Goal: Entertainment & Leisure: Consume media (video, audio)

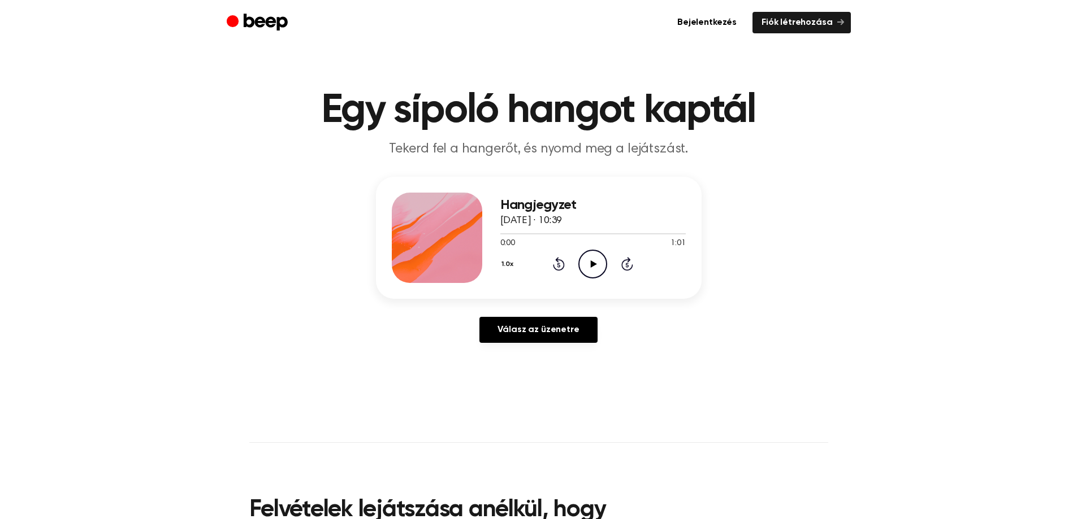
click at [593, 266] on icon "Play Audio" at bounding box center [592, 264] width 29 height 29
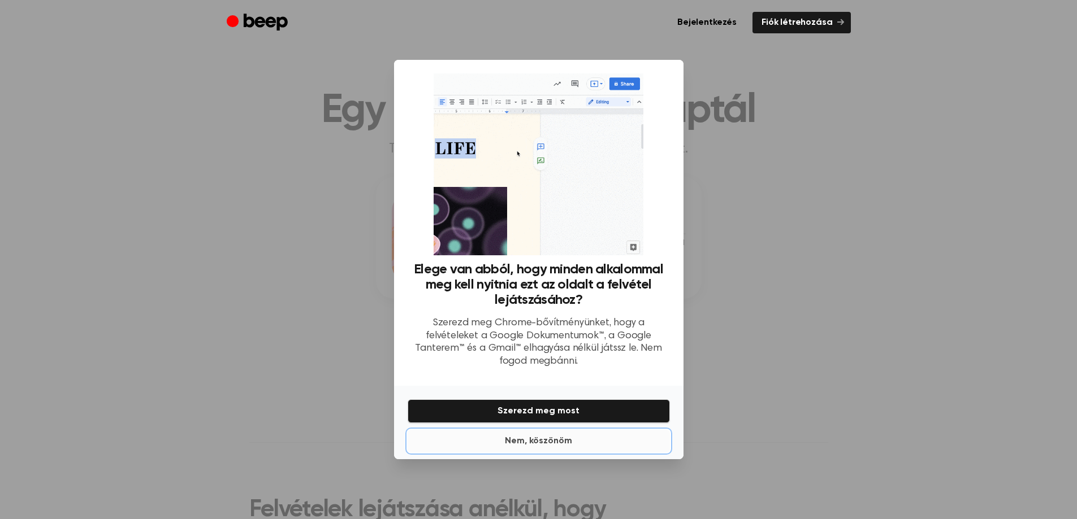
click at [543, 437] on font "Nem, köszönöm" at bounding box center [538, 441] width 67 height 9
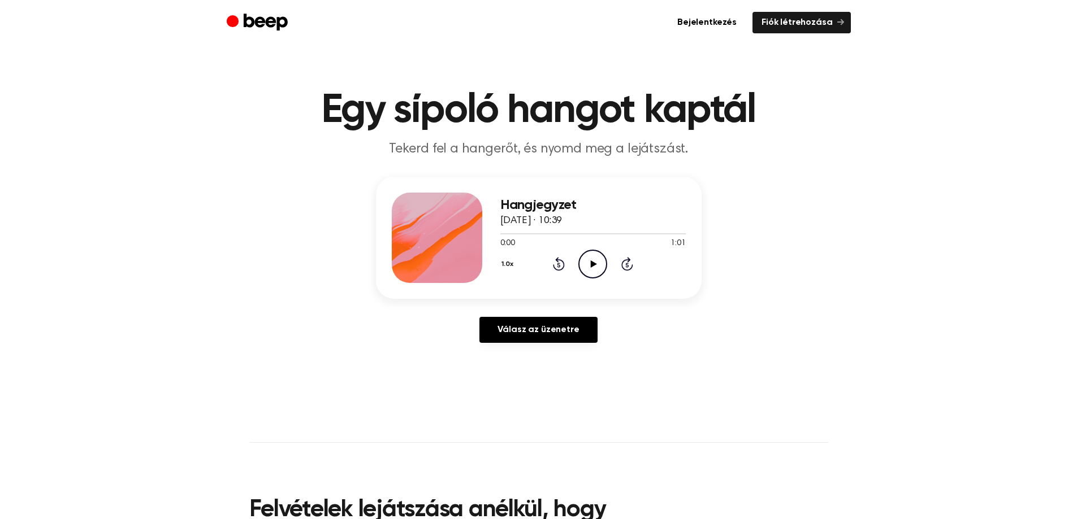
click at [593, 261] on icon "Play Audio" at bounding box center [592, 264] width 29 height 29
click at [586, 261] on icon "Pause Audio" at bounding box center [592, 264] width 29 height 29
click at [590, 265] on icon "Play Audio" at bounding box center [592, 264] width 29 height 29
click at [589, 265] on icon "Pause Audio" at bounding box center [592, 264] width 29 height 29
click at [585, 269] on icon "Play Audio" at bounding box center [592, 264] width 29 height 29
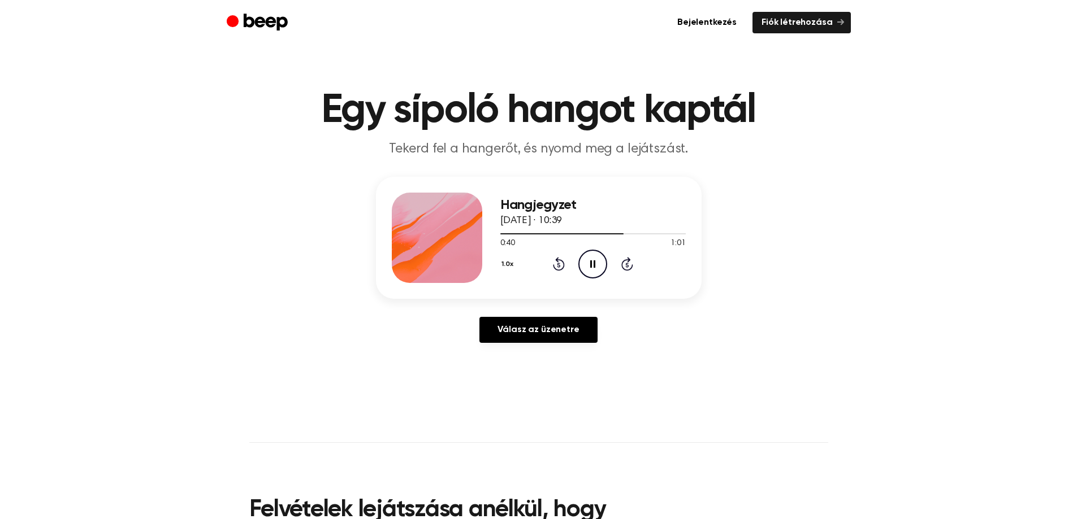
click at [598, 272] on icon "Pause Audio" at bounding box center [592, 264] width 29 height 29
click at [593, 264] on icon at bounding box center [594, 264] width 6 height 7
click at [593, 264] on icon at bounding box center [592, 264] width 5 height 7
click at [600, 271] on icon "Pause Audio" at bounding box center [592, 264] width 29 height 29
click at [600, 271] on icon "Play Audio" at bounding box center [592, 264] width 29 height 29
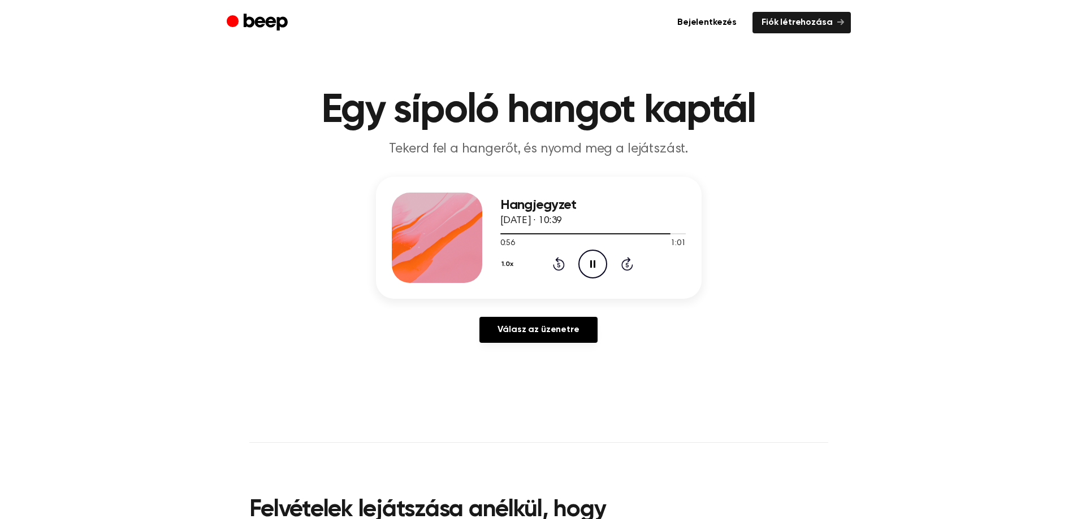
click at [600, 271] on icon "Pause Audio" at bounding box center [592, 264] width 29 height 29
click at [600, 271] on icon "Play Audio" at bounding box center [592, 264] width 29 height 29
click at [592, 264] on icon at bounding box center [594, 264] width 6 height 7
click at [594, 264] on icon at bounding box center [592, 264] width 5 height 7
click at [594, 264] on icon at bounding box center [594, 264] width 6 height 7
